Goal: Complete application form

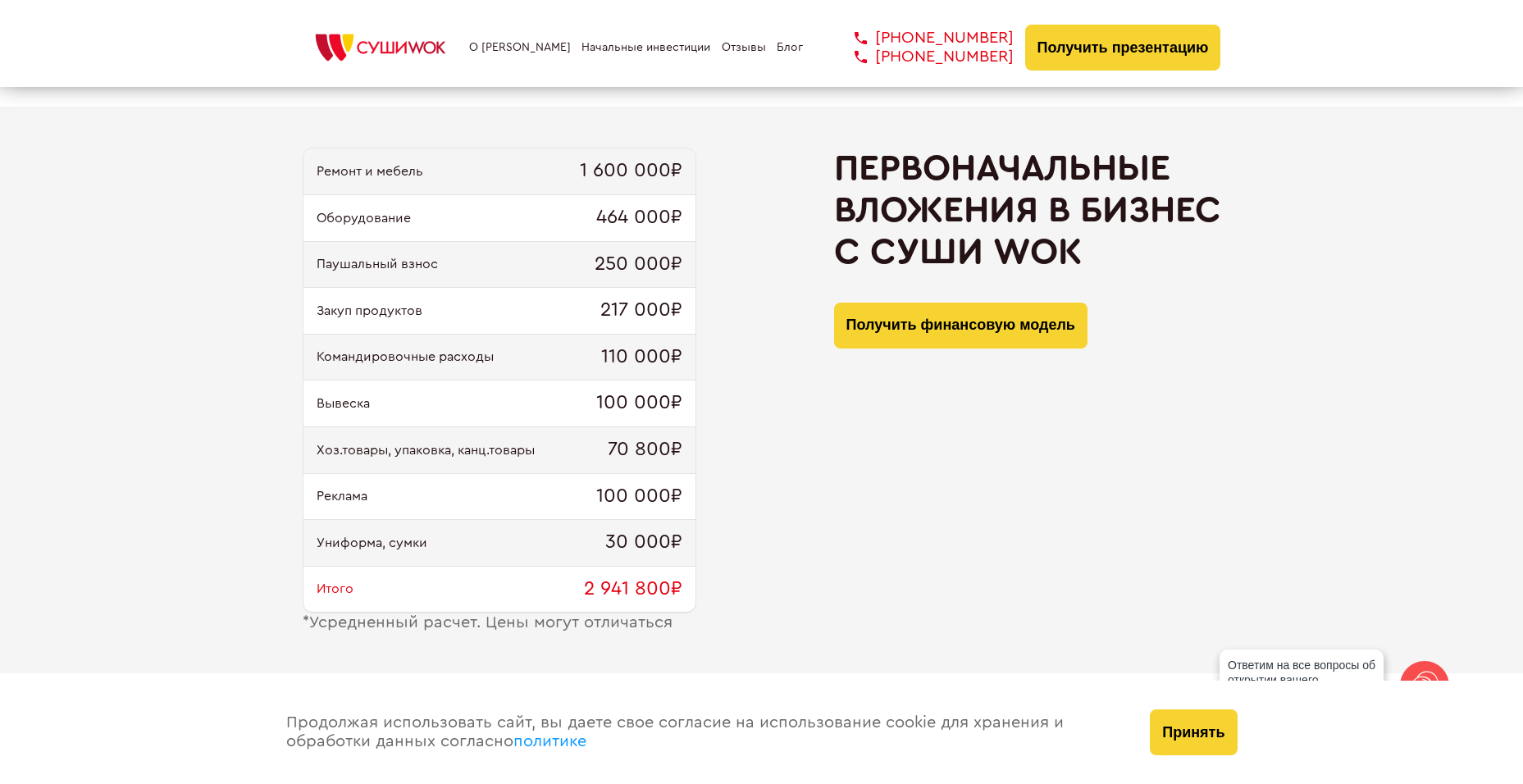
scroll to position [1475, 0]
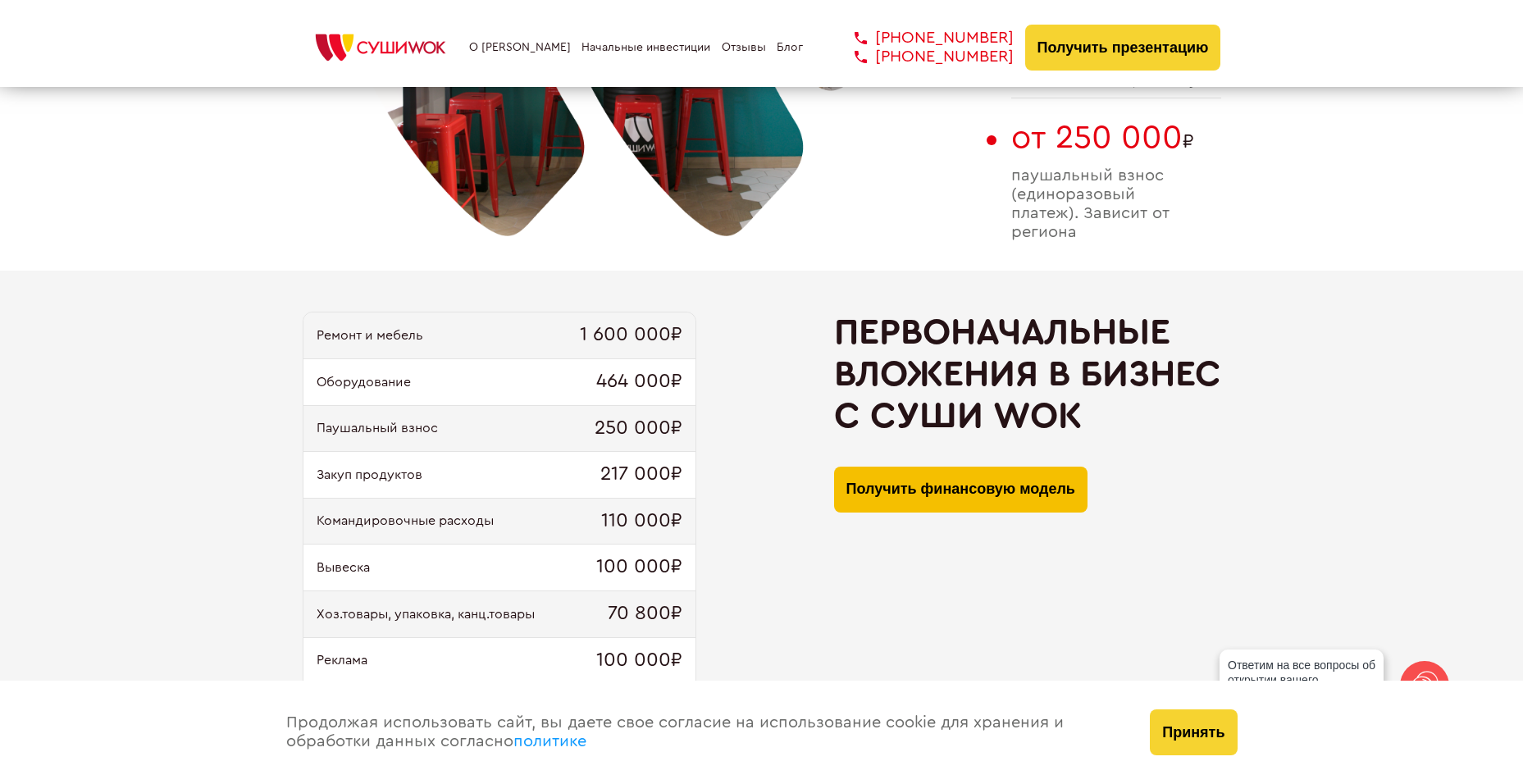
click at [910, 501] on button "Получить финансовую модель" at bounding box center [960, 489] width 254 height 46
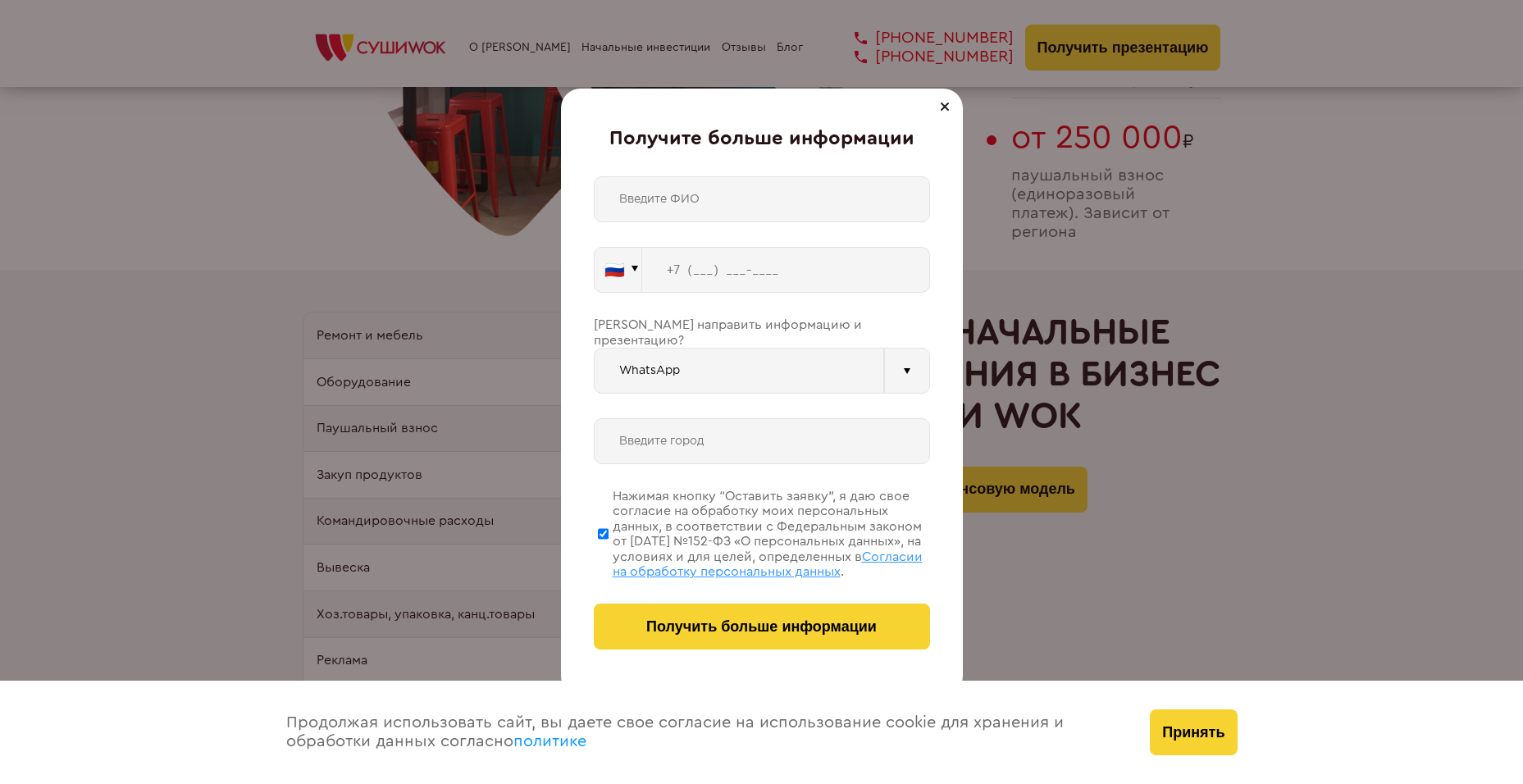
click at [945, 110] on div at bounding box center [944, 107] width 20 height 20
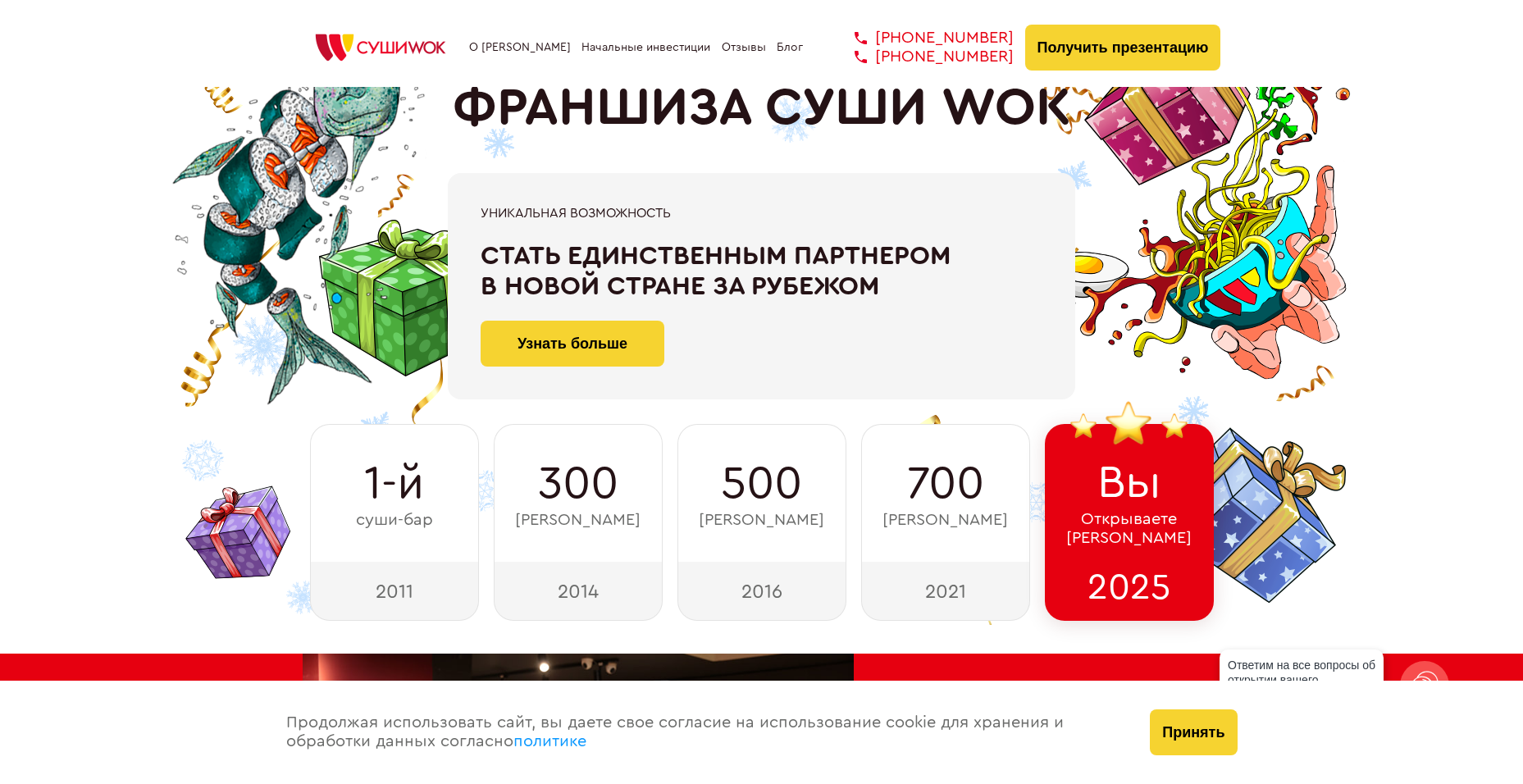
scroll to position [0, 0]
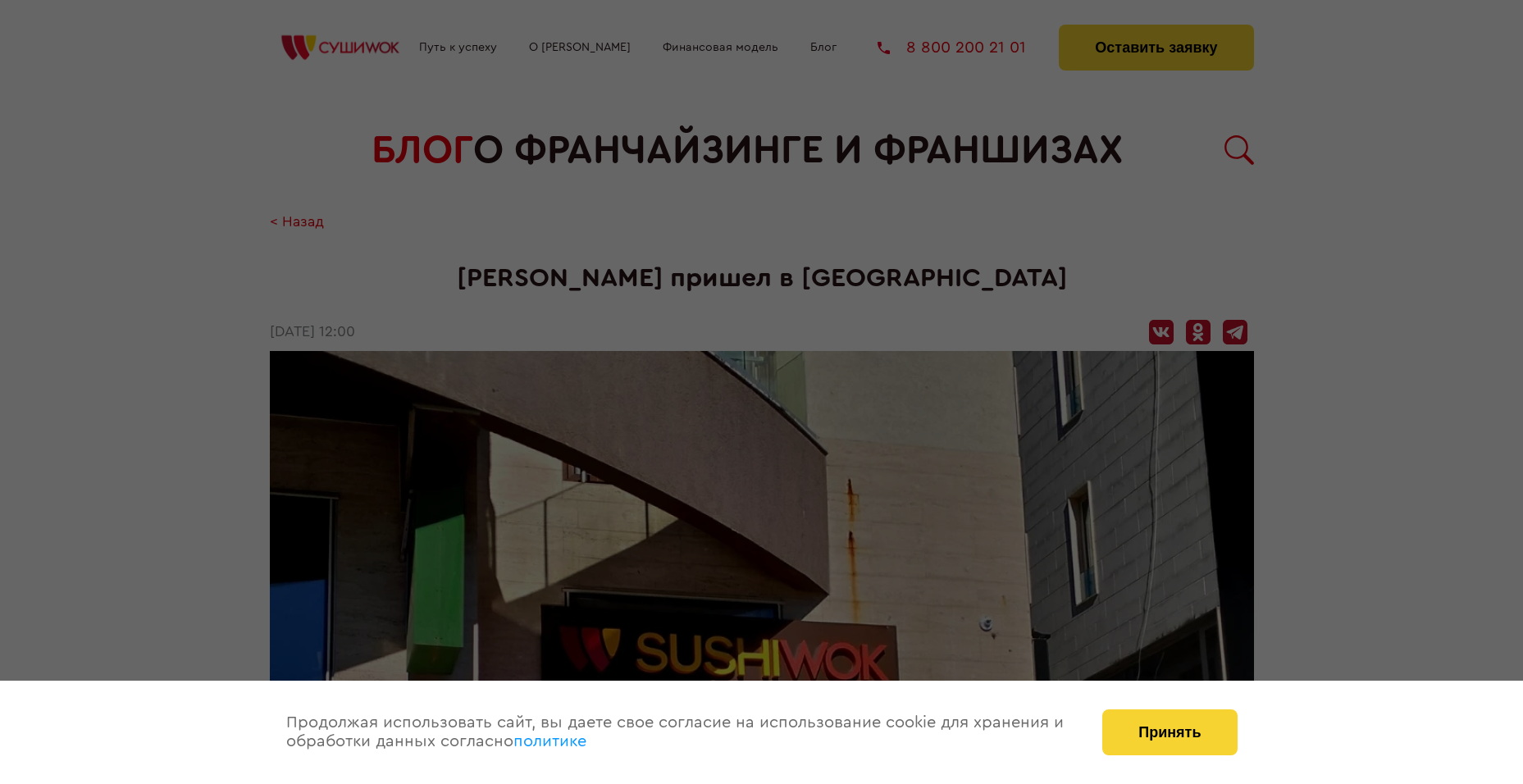
click at [774, 449] on div at bounding box center [761, 392] width 1523 height 784
click at [1159, 748] on button "Принять" at bounding box center [1169, 732] width 134 height 46
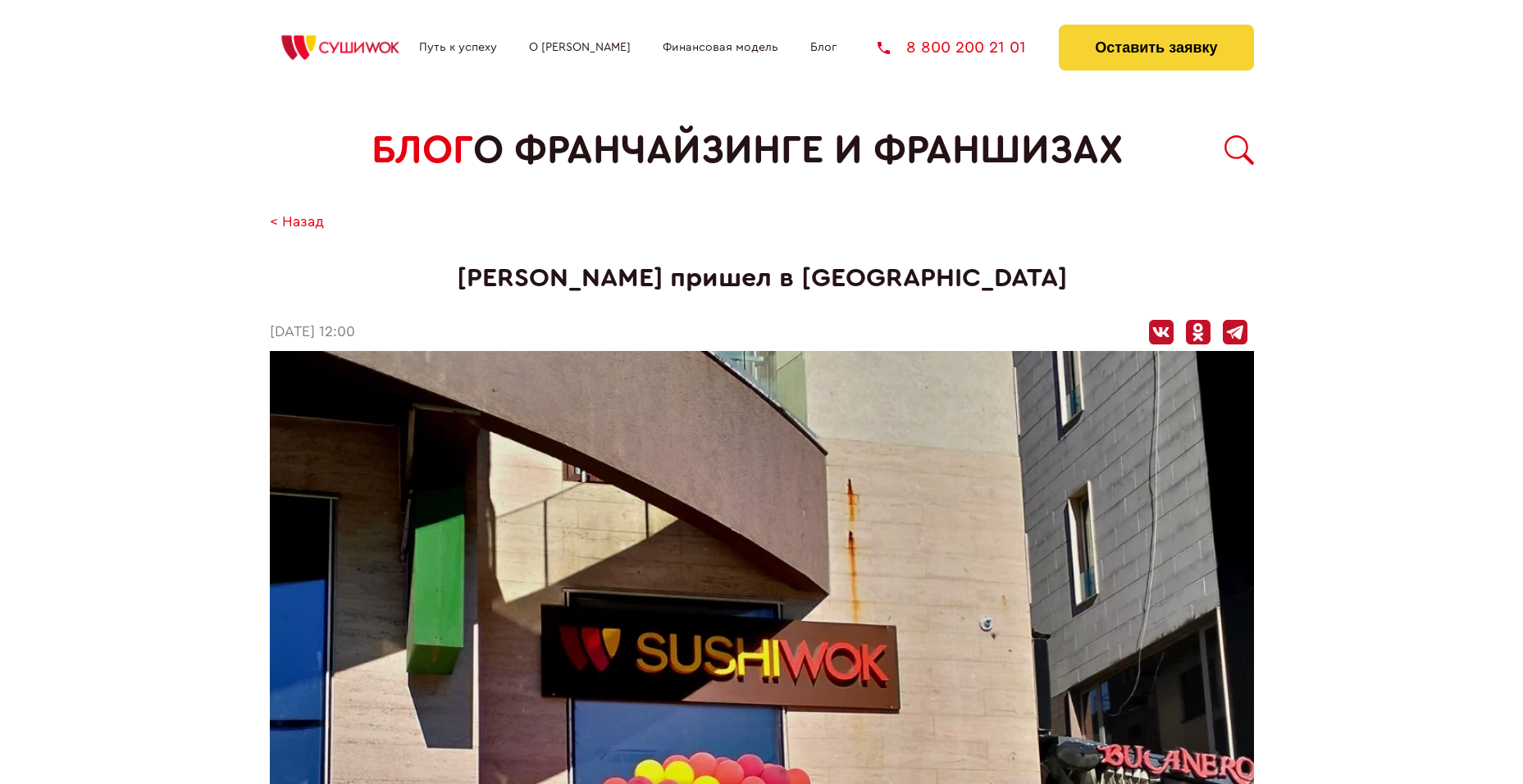
click at [1088, 78] on div "Путь к успеху О франшизе Финансовая модель Блог 8 800 200 21 01 Оставить заявку" at bounding box center [761, 44] width 984 height 87
click at [1097, 46] on button "Оставить заявку" at bounding box center [1155, 48] width 194 height 46
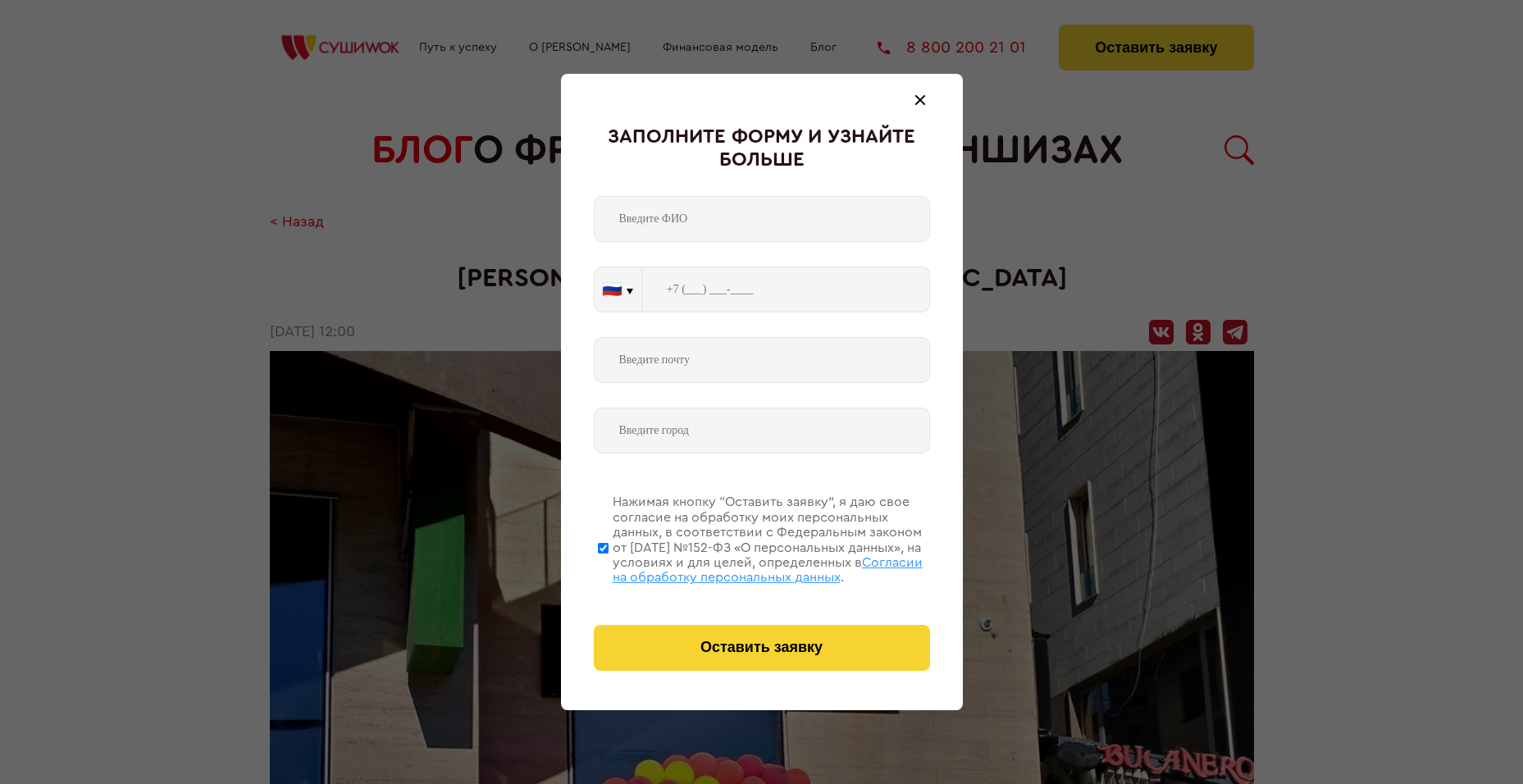
click at [703, 201] on input "text" at bounding box center [762, 219] width 336 height 46
type input "К"
type input "Котляр Роман Денисович"
type input "+7 (999) 515-5228"
type input "kotlyarrd@yandex.ru"
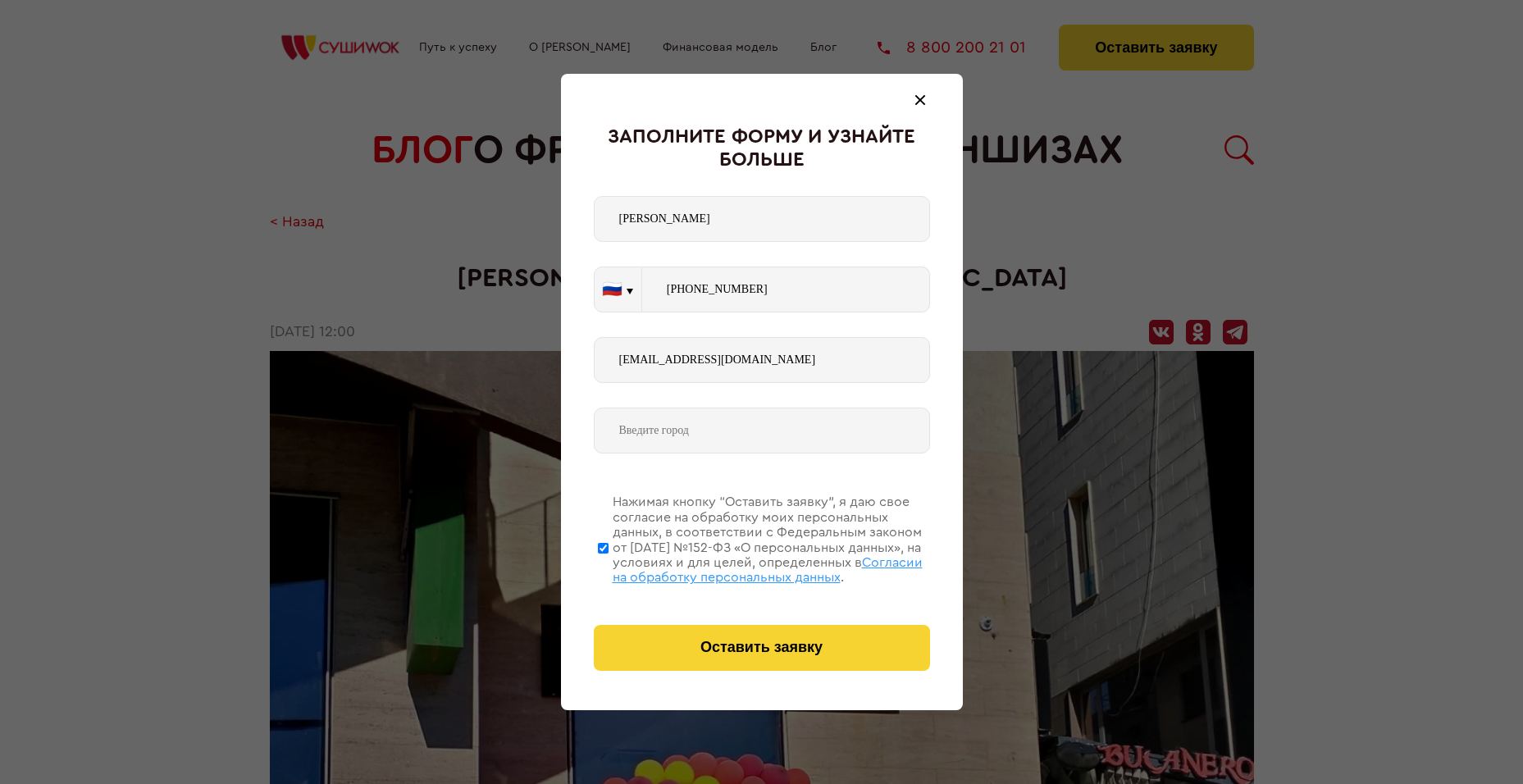
type input "Янино-2"
type input "+7 (999) 515-5228"
drag, startPoint x: 707, startPoint y: 428, endPoint x: 536, endPoint y: 427, distance: 171.0
click at [536, 427] on div "Заполните форму и узнайте больше Котляр Роман Денисович 🇷🇺 🇷🇺 🇹🇷 🇧🇾 🇰🇬 🇰🇿 🇦🇿 🇦🇲…" at bounding box center [761, 392] width 1523 height 784
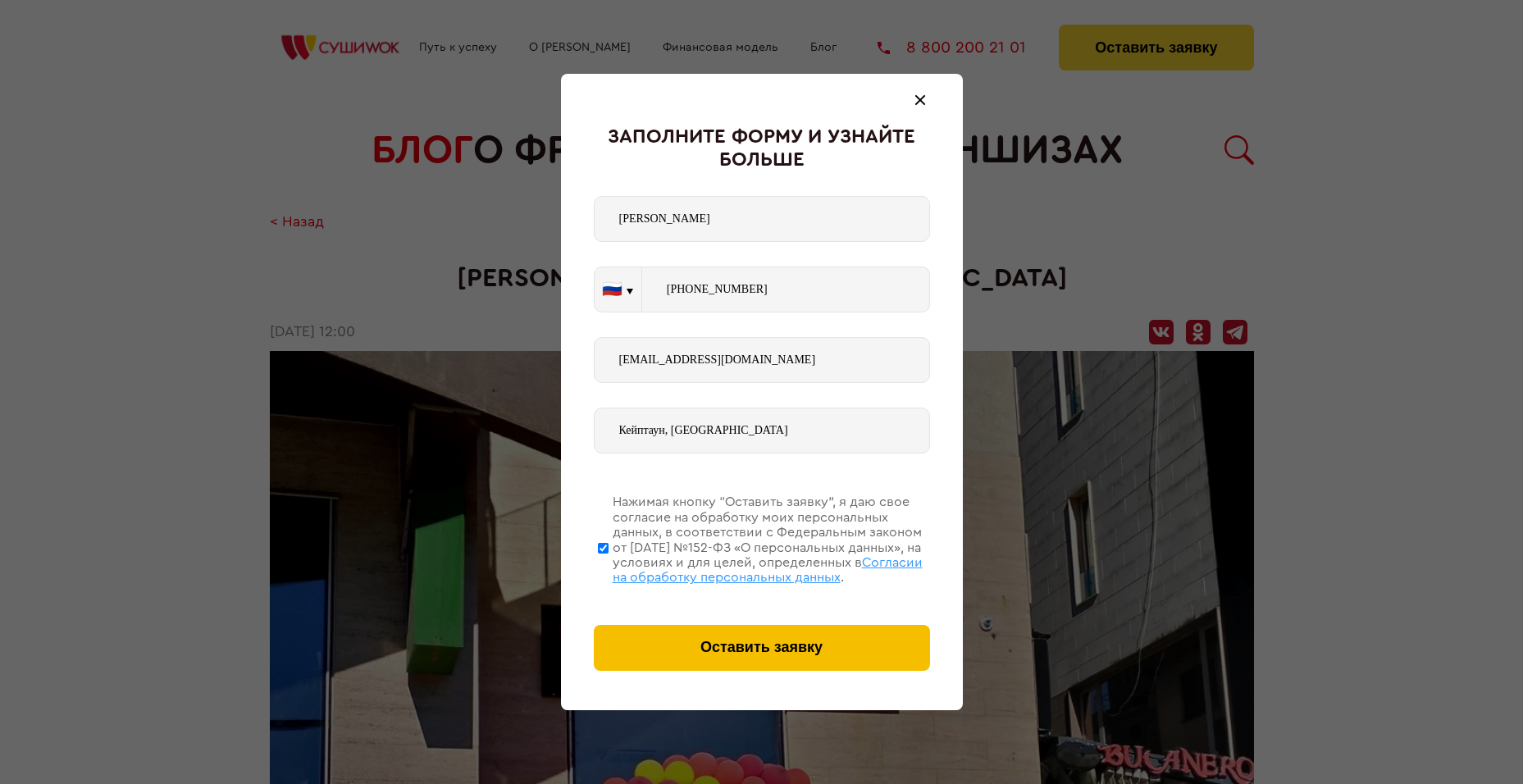
type input "Кейптаун, ЮАР"
click at [731, 665] on button "Оставить заявку" at bounding box center [762, 648] width 336 height 46
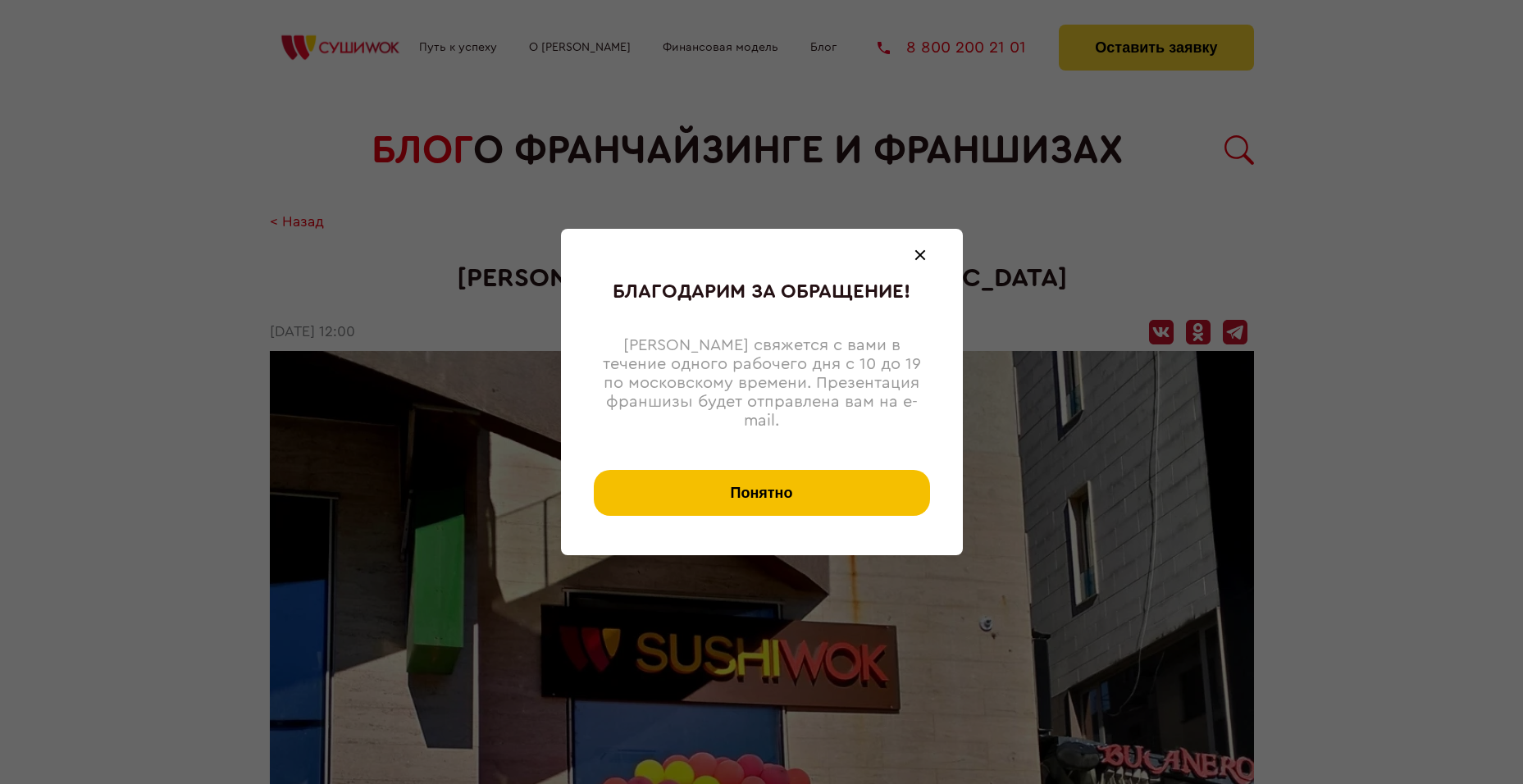
click at [827, 476] on button "Понятно" at bounding box center [762, 493] width 336 height 46
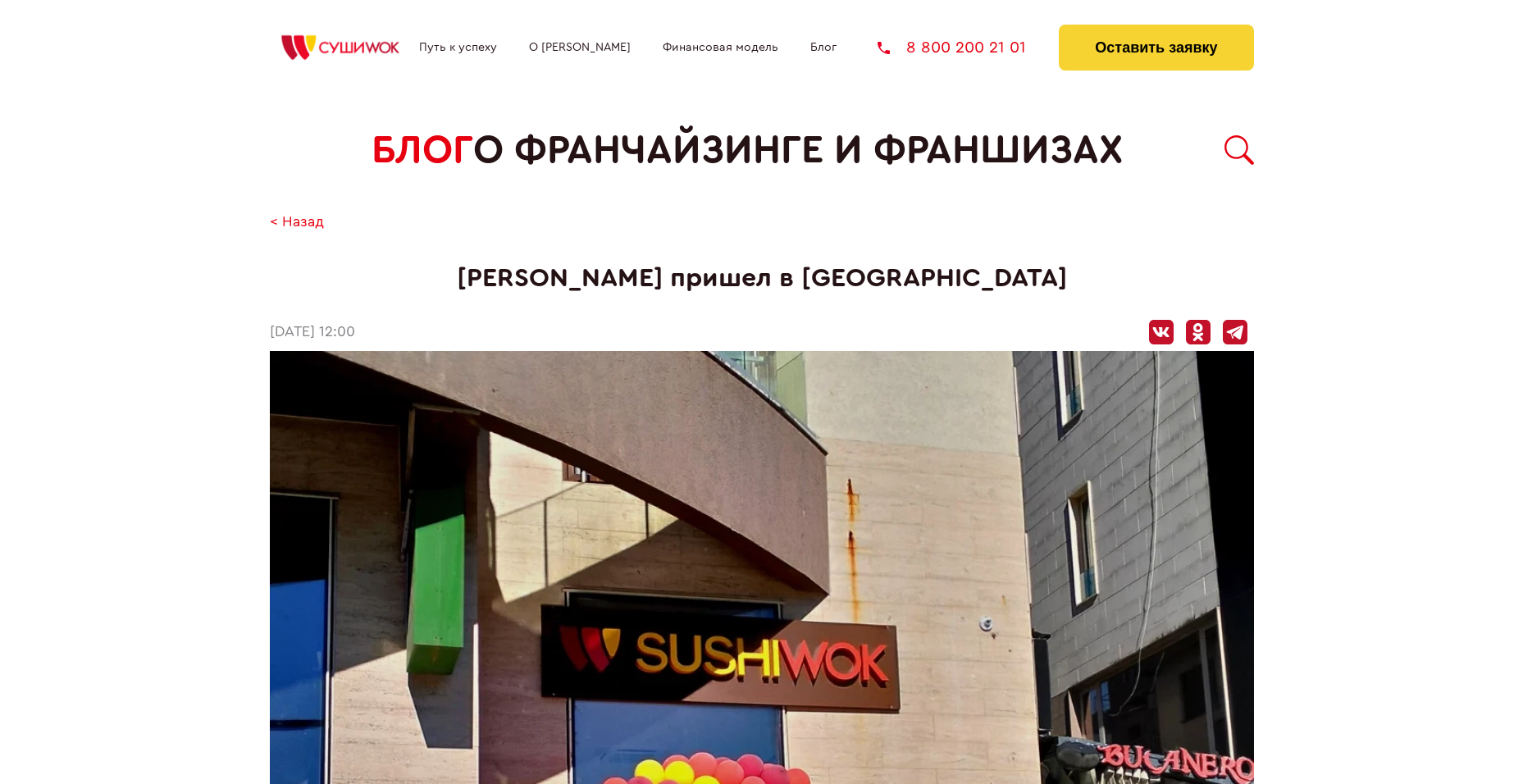
click at [301, 214] on link "< Назад" at bounding box center [296, 222] width 54 height 17
click at [326, 47] on img at bounding box center [340, 47] width 142 height 33
